Goal: Find specific page/section: Find specific page/section

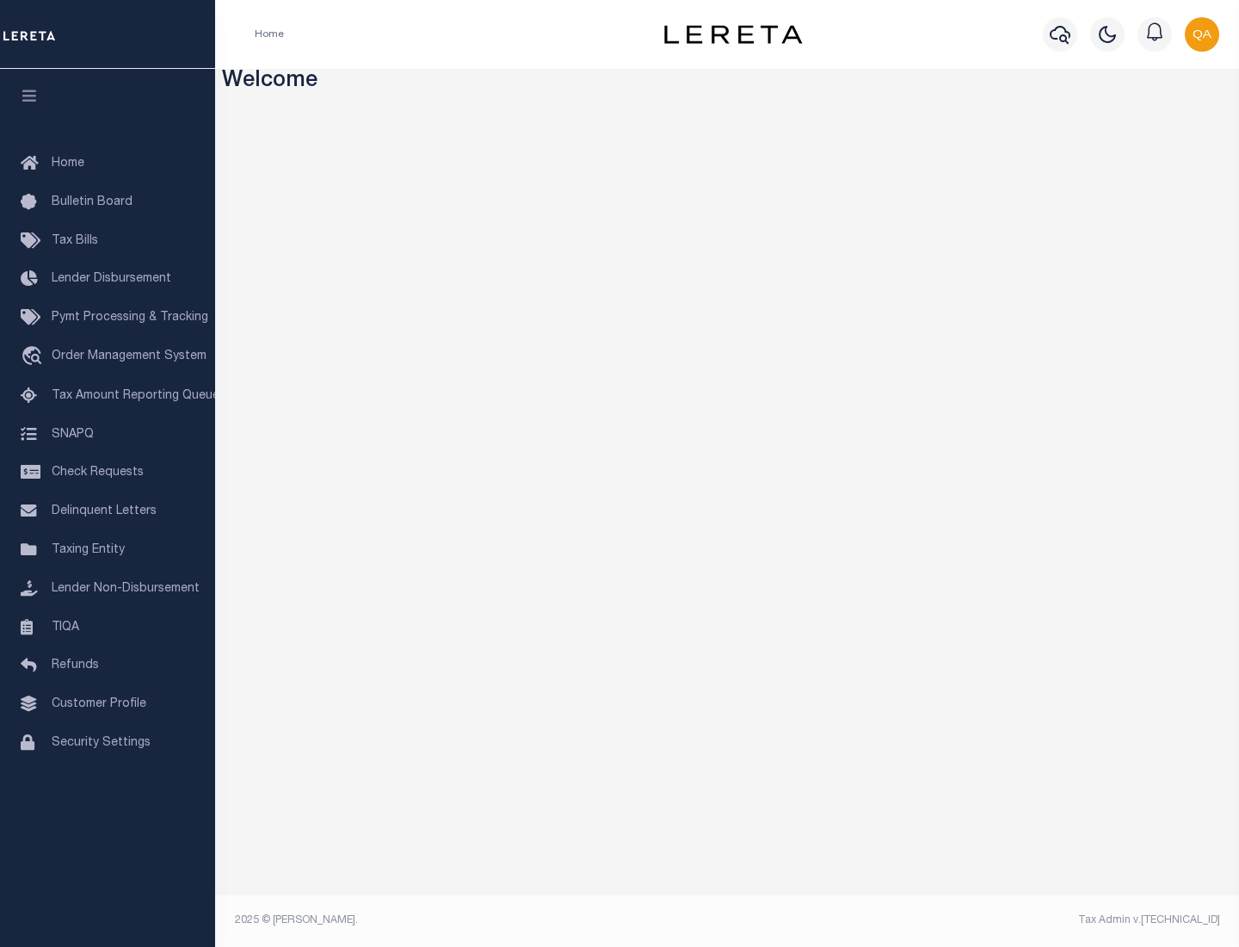
click at [108, 626] on link "TIQA" at bounding box center [107, 627] width 215 height 39
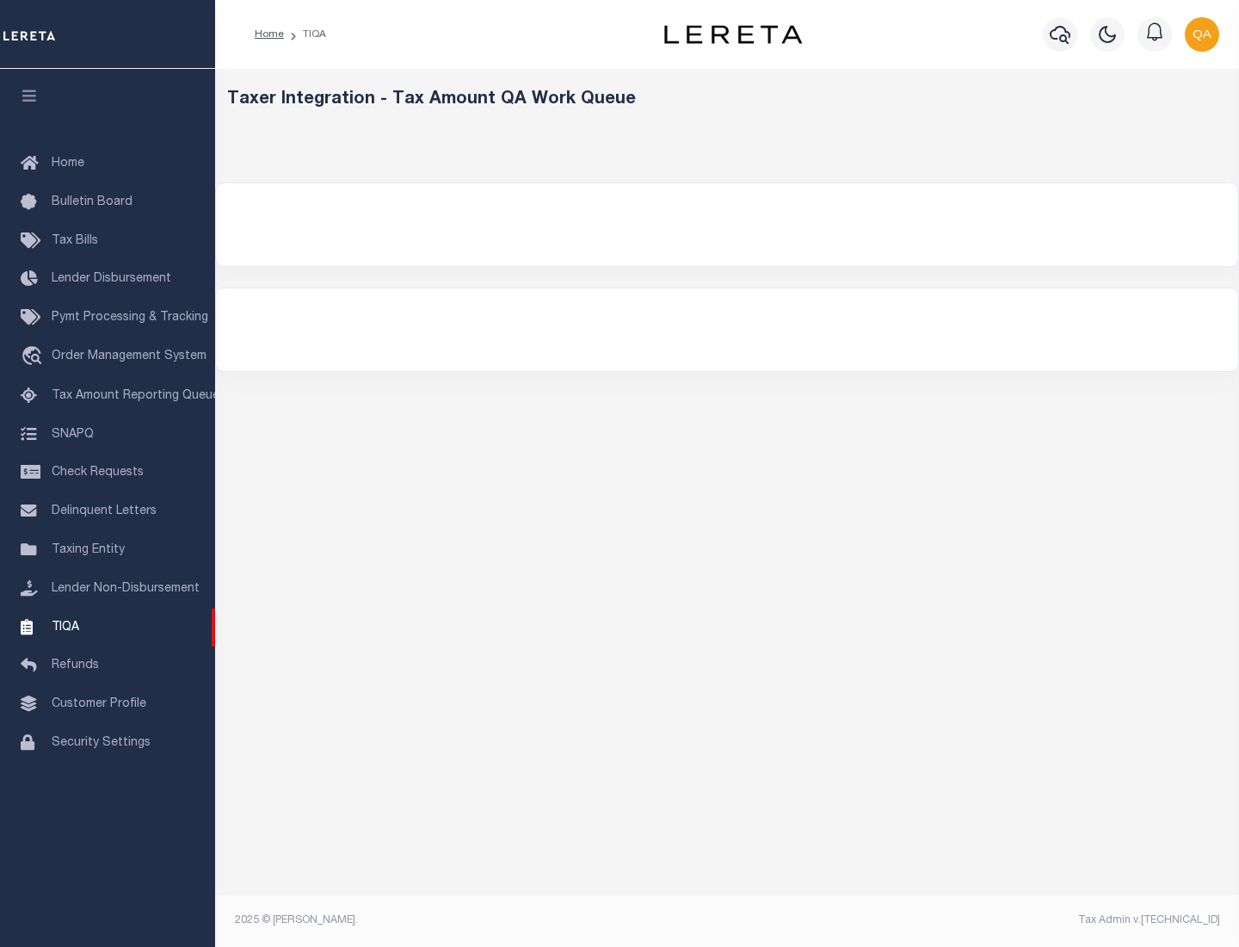
select select "200"
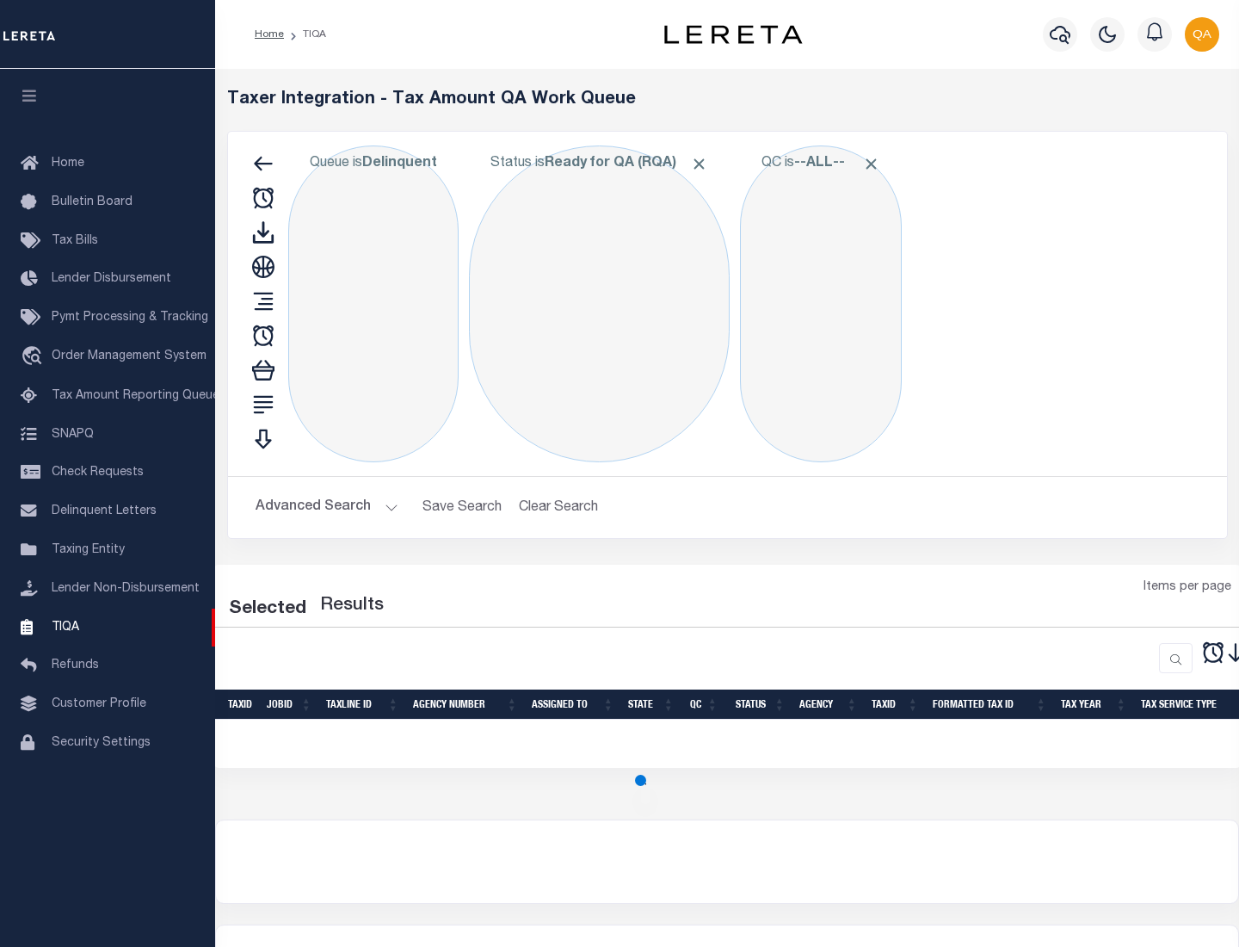
select select "200"
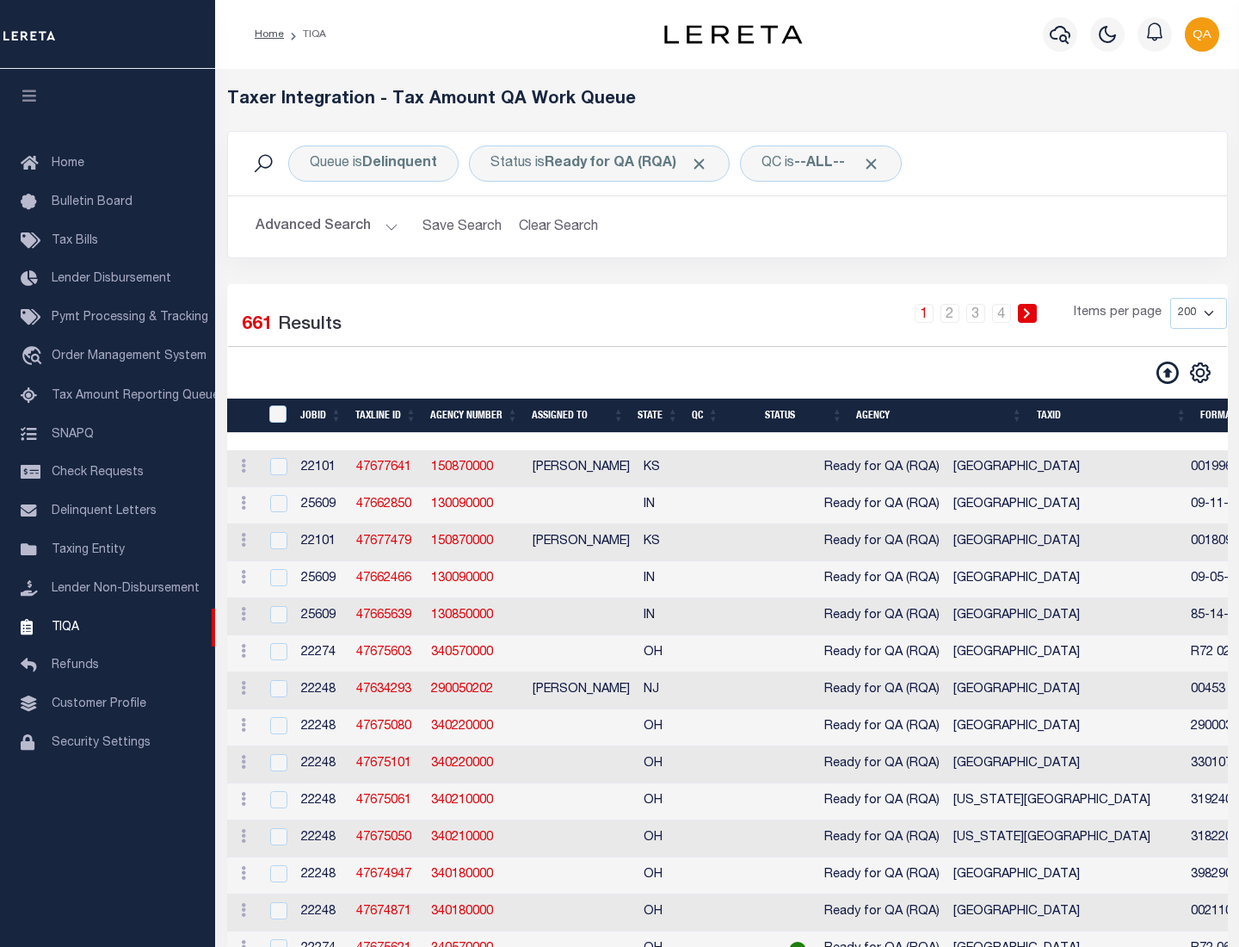
click at [705, 163] on span "Click to Remove" at bounding box center [699, 164] width 18 height 18
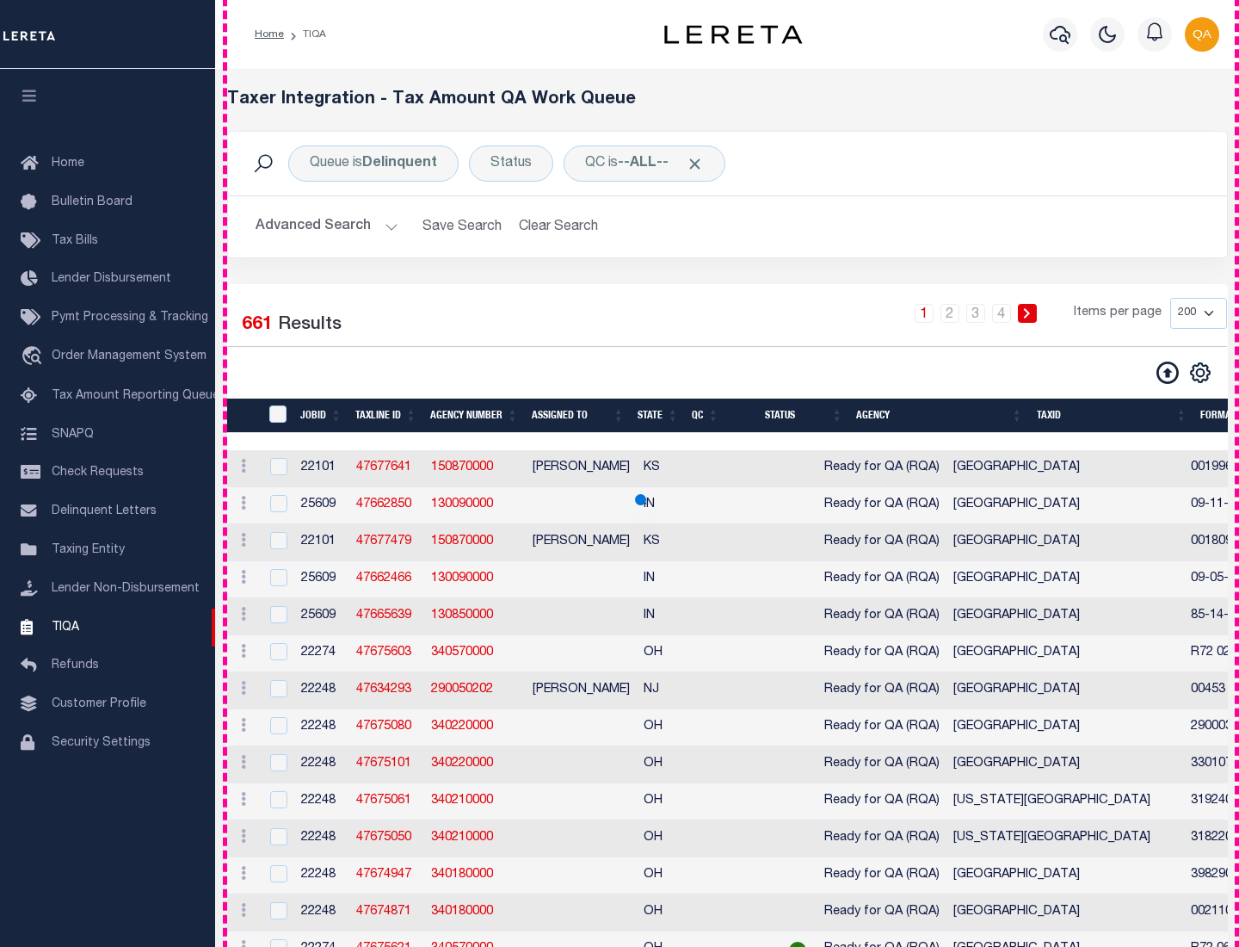
scroll to position [3677, 0]
